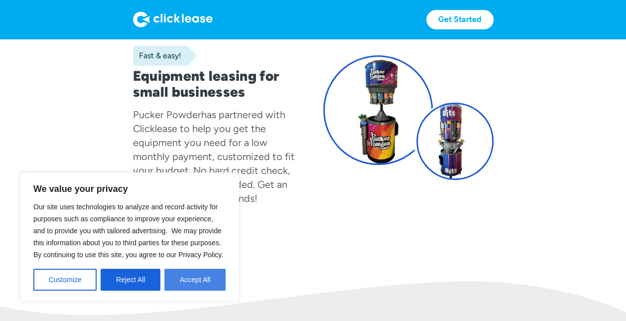
click at [182, 279] on button "Accept All" at bounding box center [194, 279] width 61 height 22
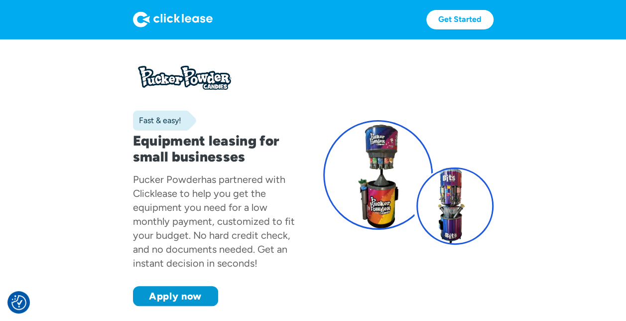
scroll to position [29, 0]
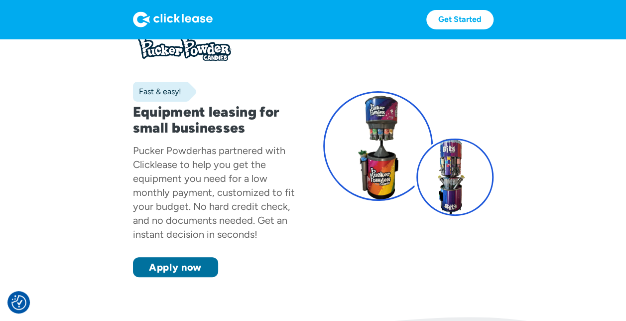
click at [160, 273] on link "Apply now" at bounding box center [175, 267] width 85 height 20
